Goal: Navigation & Orientation: Find specific page/section

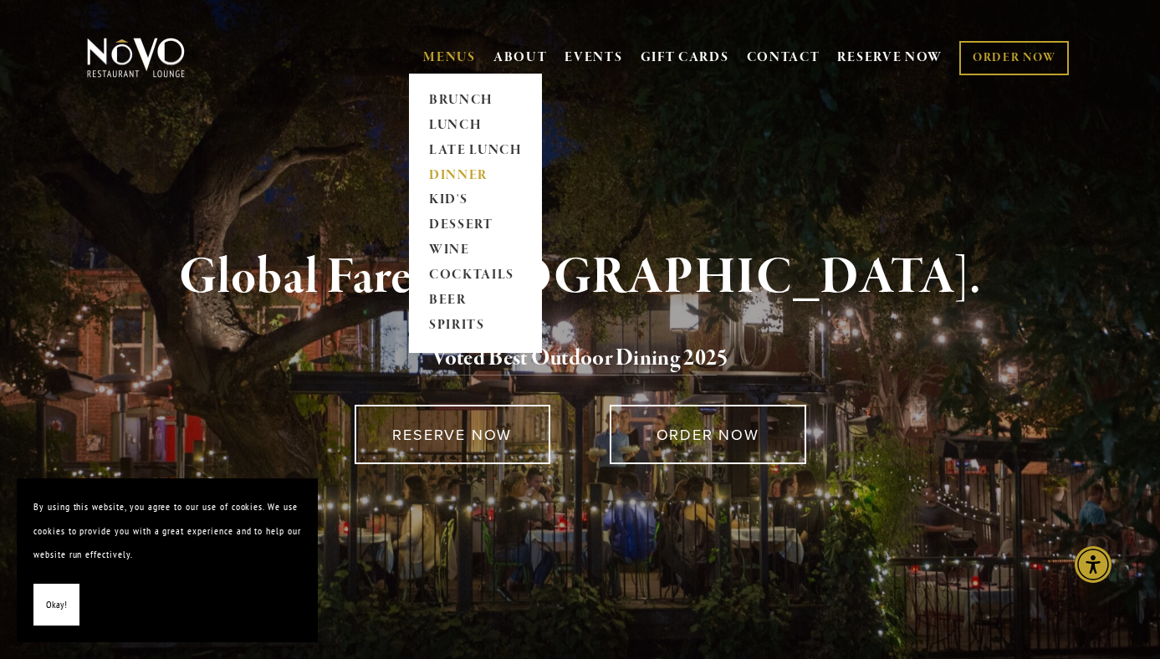
click at [431, 176] on link "DINNER" at bounding box center [475, 175] width 105 height 25
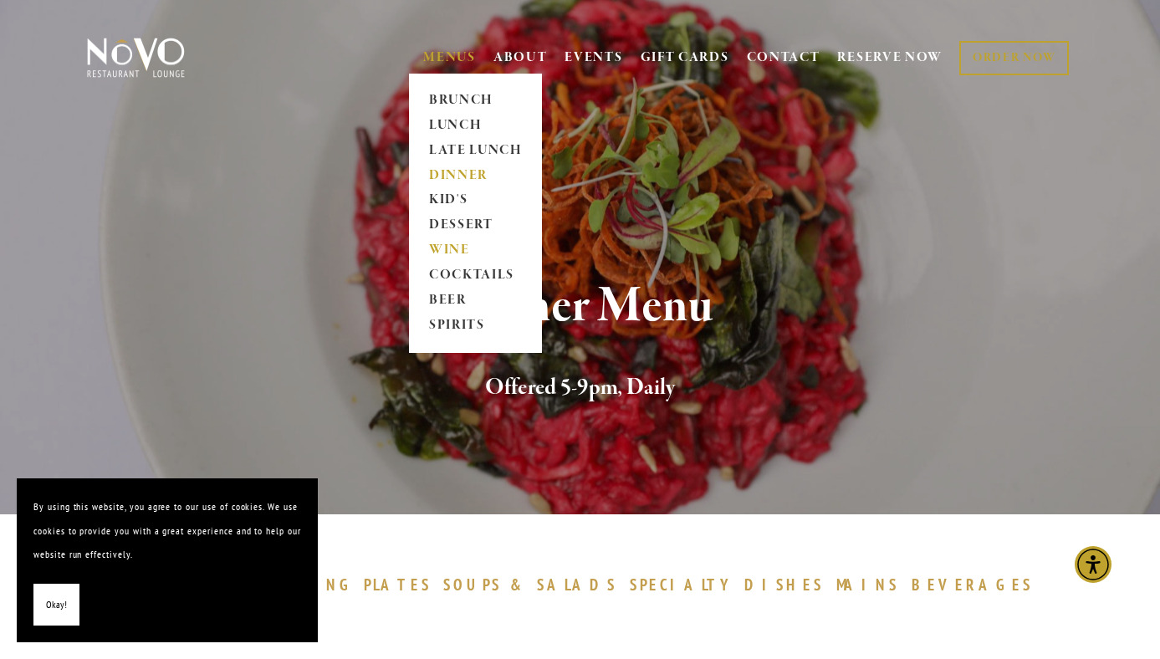
click at [454, 251] on link "WINE" at bounding box center [475, 250] width 105 height 25
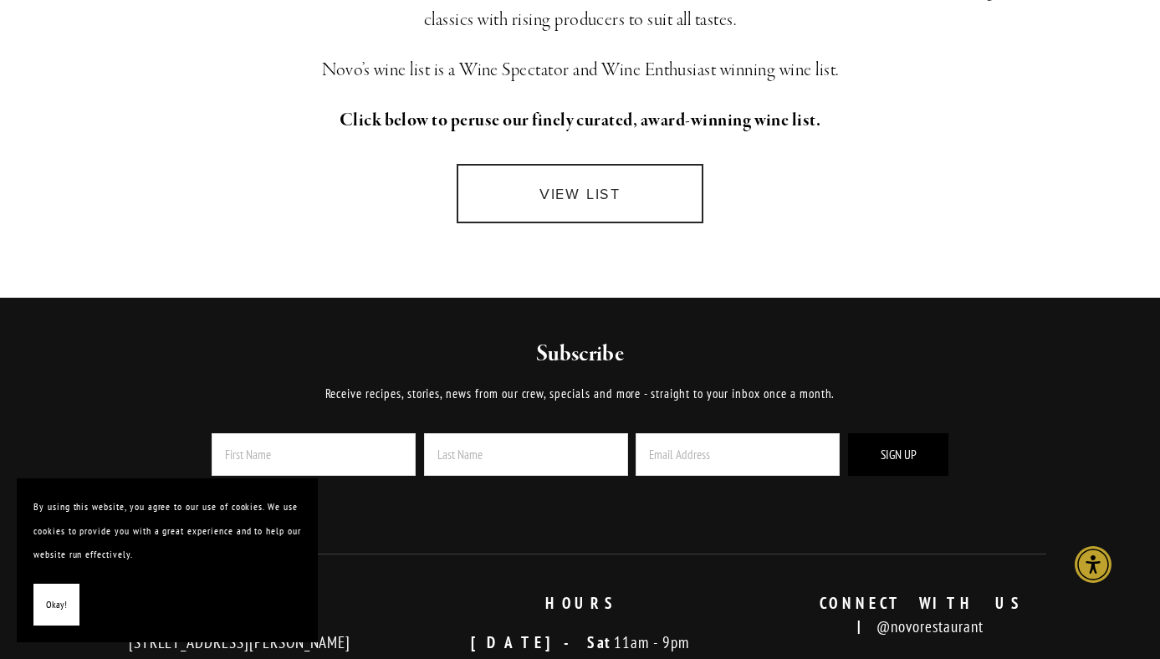
scroll to position [523, 0]
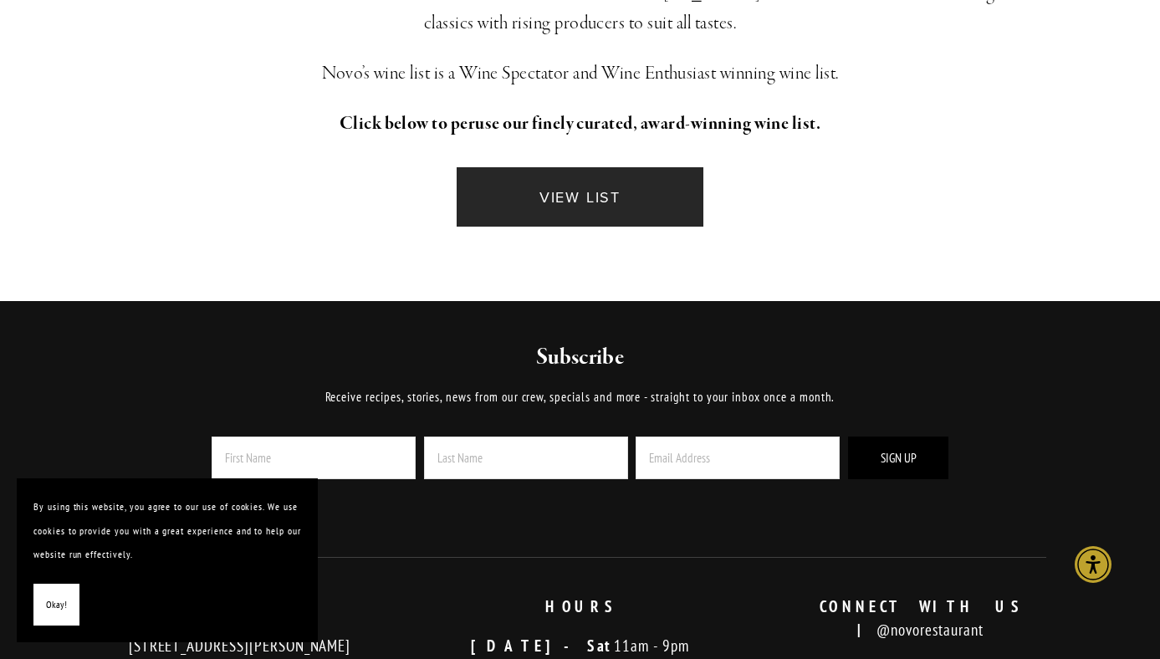
click at [559, 220] on link "VIEW LIST" at bounding box center [580, 196] width 247 height 59
